Goal: Task Accomplishment & Management: Use online tool/utility

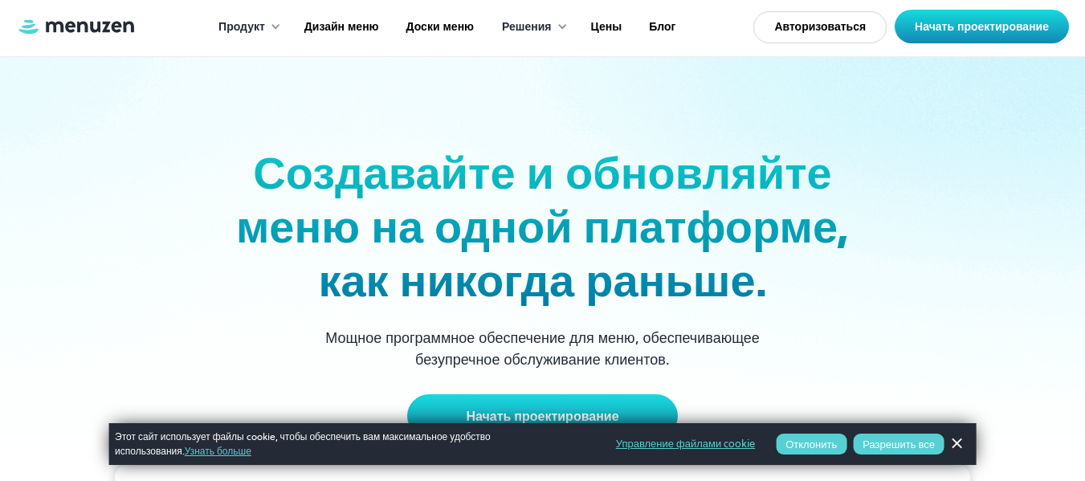
click at [893, 447] on font "Разрешить все" at bounding box center [899, 444] width 72 height 14
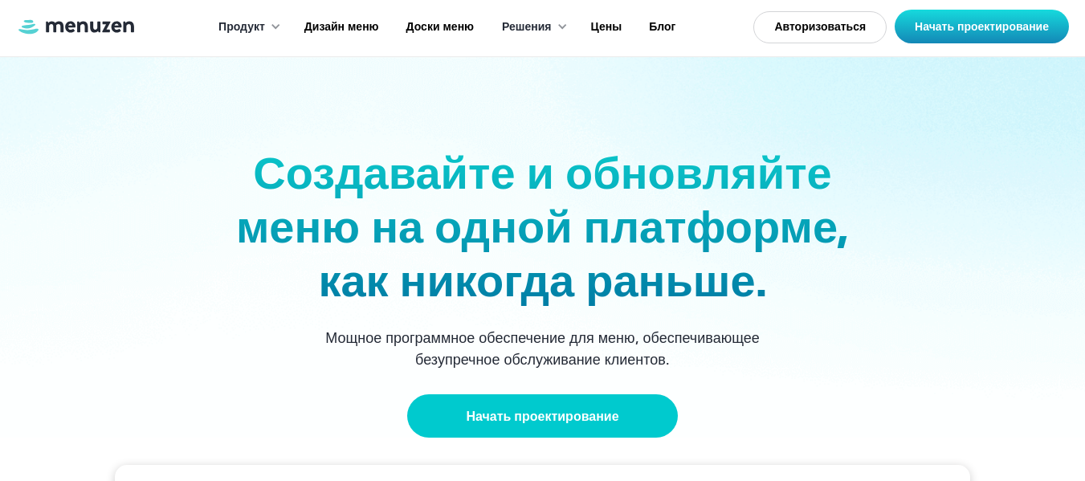
click at [572, 414] on font "Начать проектирование" at bounding box center [542, 416] width 153 height 18
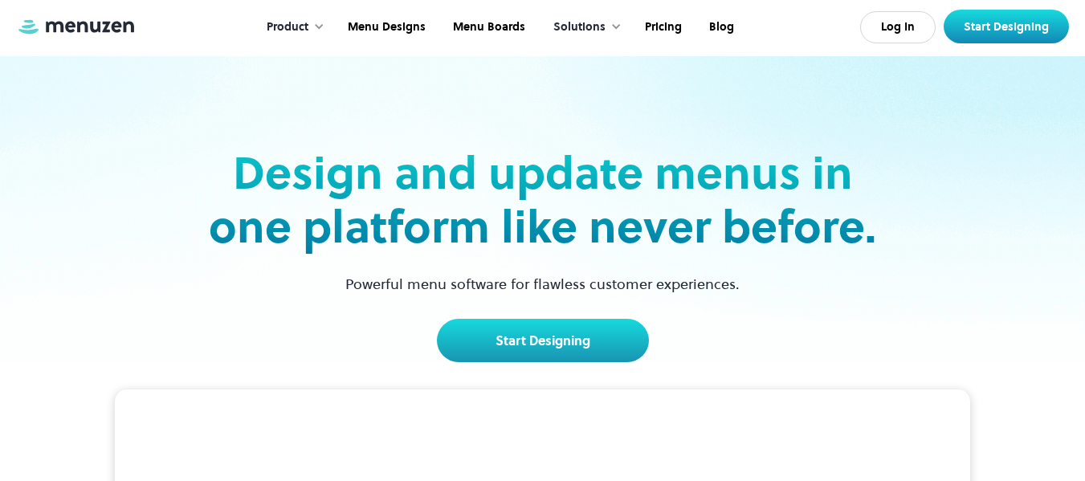
drag, startPoint x: 0, startPoint y: 0, endPoint x: 767, endPoint y: 399, distance: 864.6
click at [539, 350] on link "Start Designing" at bounding box center [543, 340] width 212 height 43
